Goal: Obtain resource: Obtain resource

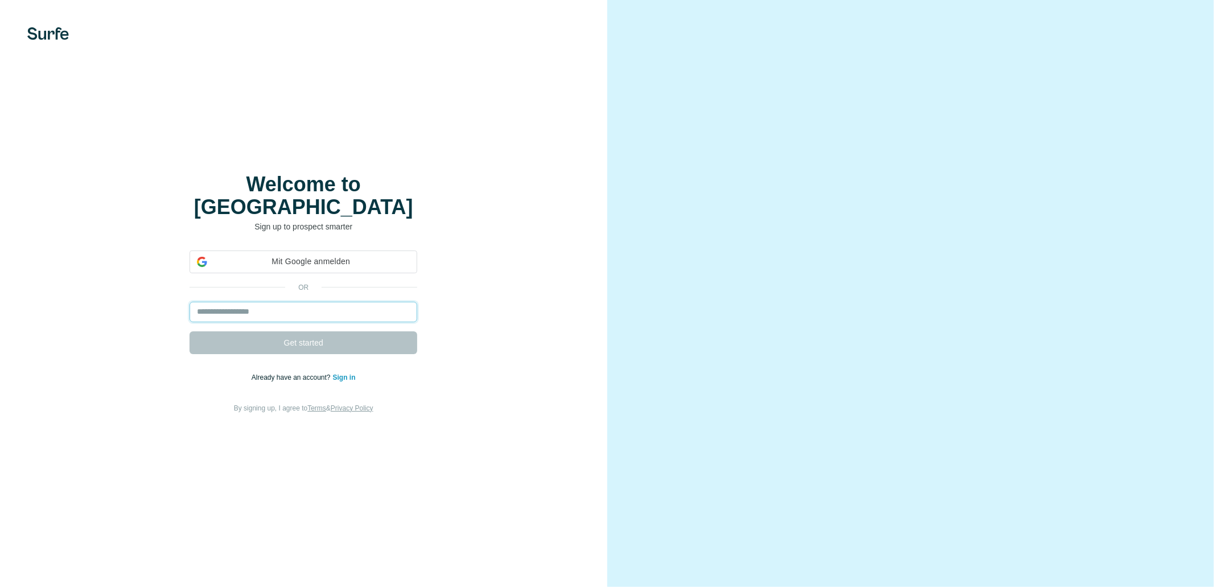
click at [331, 302] on input "email" at bounding box center [304, 312] width 228 height 20
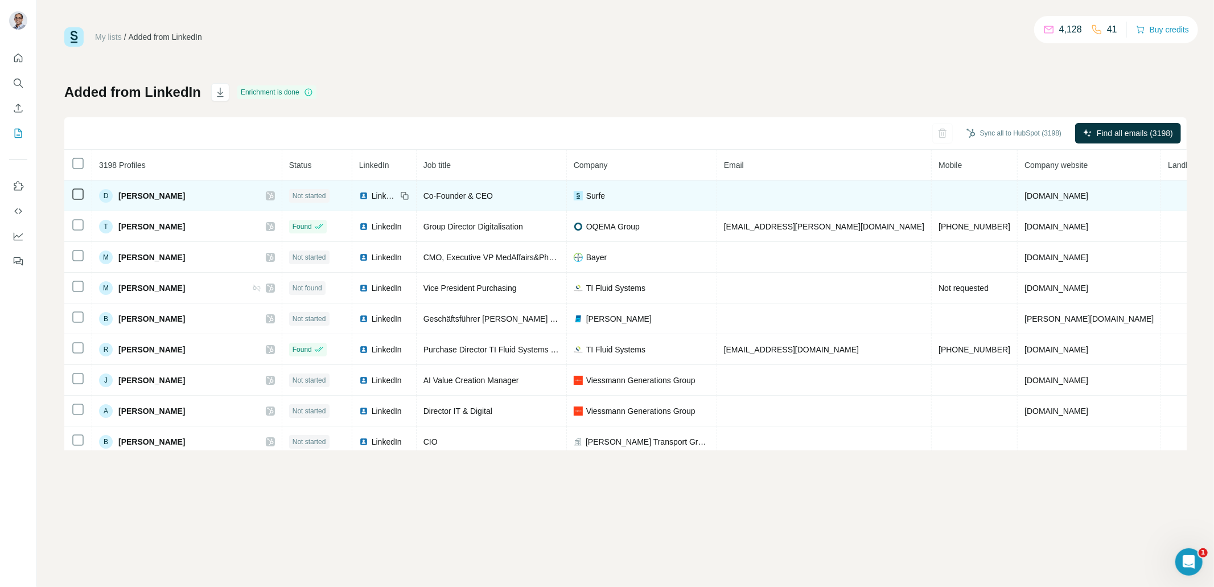
click at [84, 196] on icon at bounding box center [78, 194] width 14 height 14
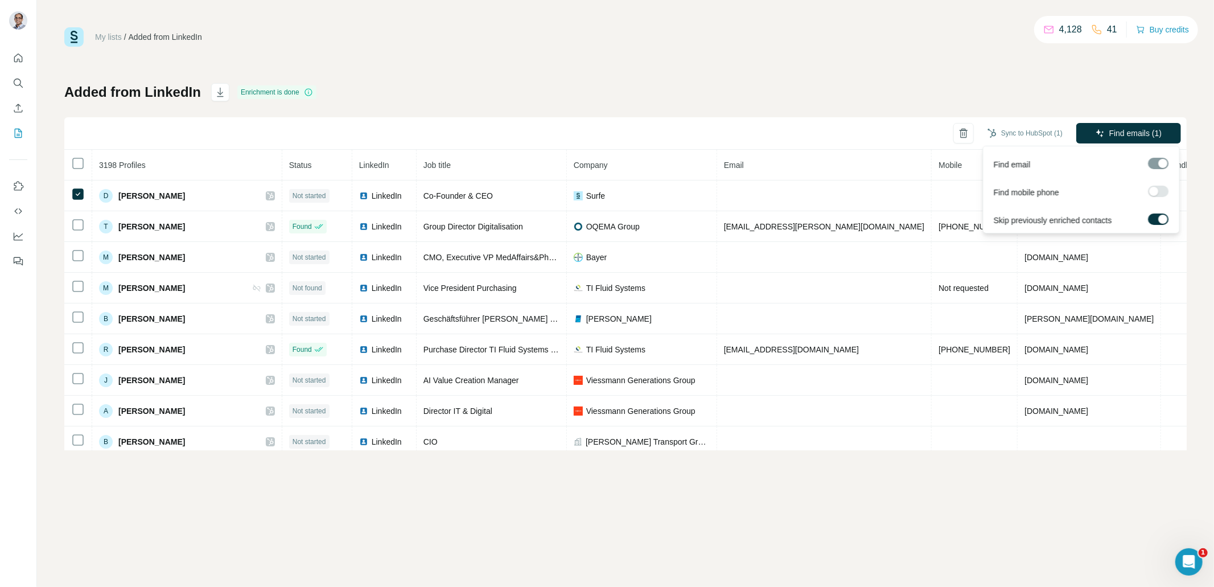
click at [1159, 189] on label at bounding box center [1159, 191] width 20 height 11
click at [1146, 127] on span "Find emails & mobiles (1)" at bounding box center [1116, 132] width 90 height 11
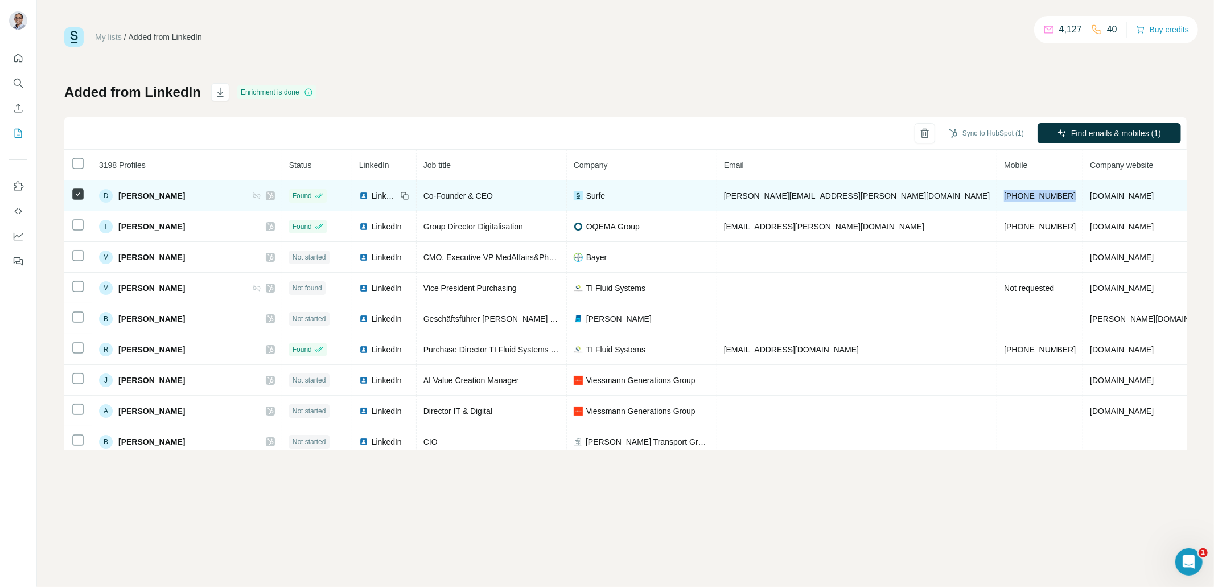
drag, startPoint x: 938, startPoint y: 195, endPoint x: 869, endPoint y: 195, distance: 69.4
click at [997, 195] on td "[PHONE_NUMBER]" at bounding box center [1040, 195] width 86 height 31
copy span "[PHONE_NUMBER]"
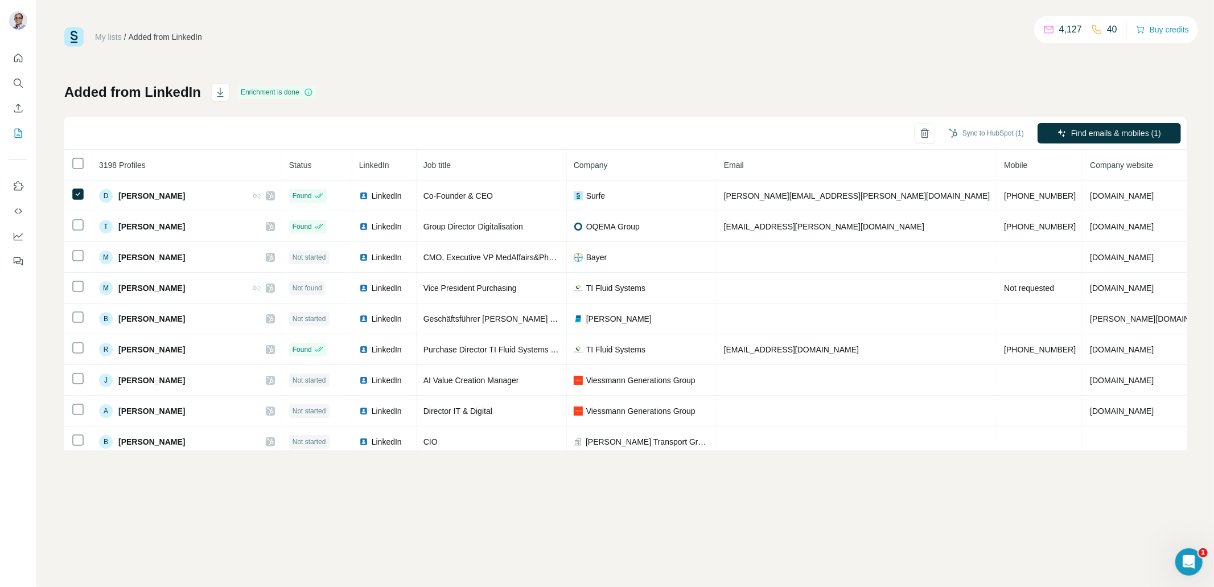
click at [848, 107] on div "Added from LinkedIn Enrichment is done Sync to HubSpot (1) Find emails & mobile…" at bounding box center [625, 266] width 1122 height 367
